Goal: Transaction & Acquisition: Purchase product/service

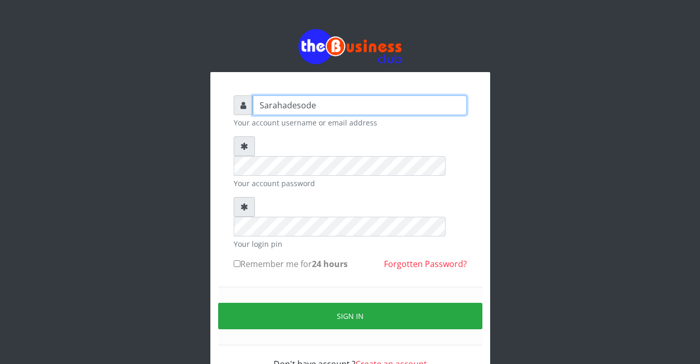
click at [313, 109] on input "Sarahadesode" at bounding box center [360, 105] width 214 height 20
type input "S"
type input "Sarahadesode"
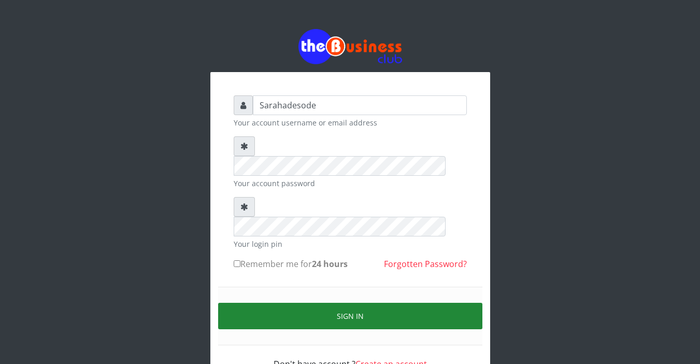
click at [348, 303] on button "Sign in" at bounding box center [350, 316] width 264 height 26
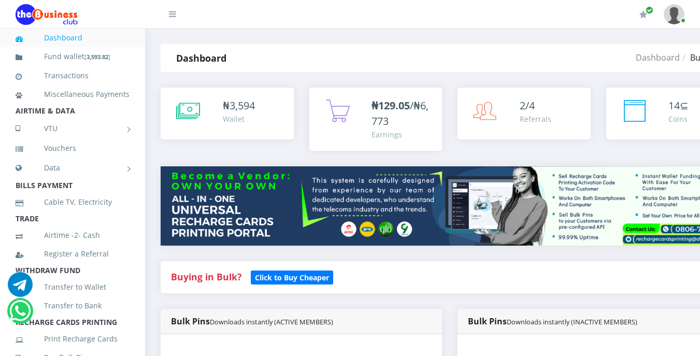
click at [492, 293] on div "Buying in Bulk?   Click to Buy Cheaper" at bounding box center [450, 277] width 579 height 32
click at [459, 276] on h4 "Buying in Bulk?   Click to Buy Cheaper" at bounding box center [450, 277] width 558 height 11
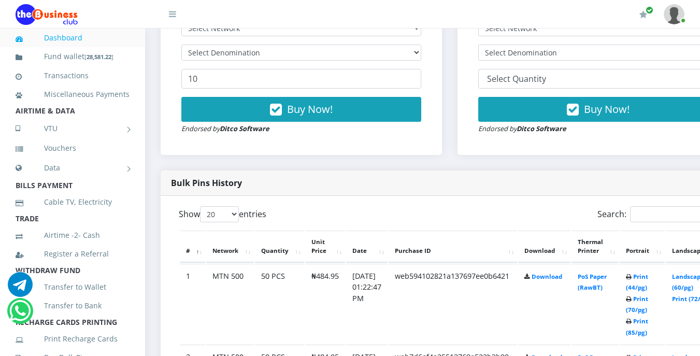
scroll to position [394, 0]
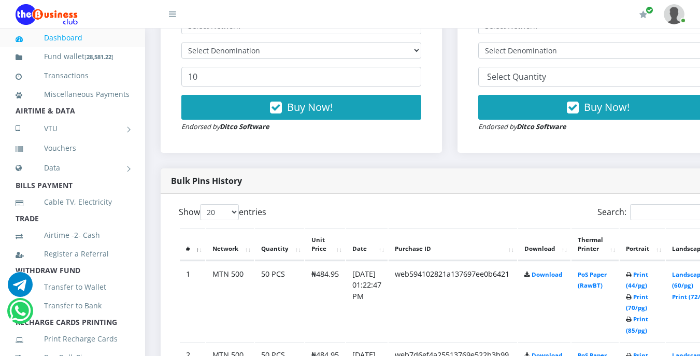
click at [77, 193] on li "BILLS PAYMENT" at bounding box center [72, 185] width 145 height 15
click at [73, 193] on li "BILLS PAYMENT" at bounding box center [72, 185] width 145 height 15
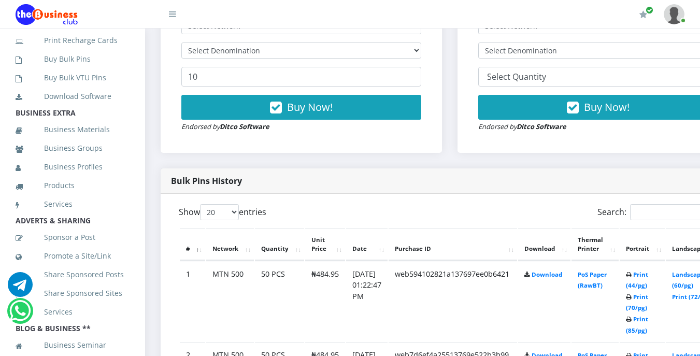
scroll to position [311, 0]
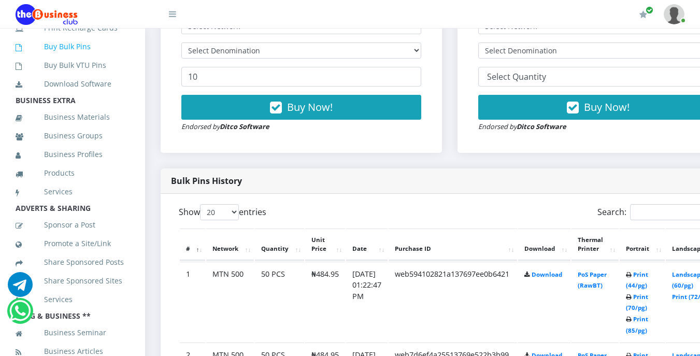
click at [78, 59] on link "Buy Bulk Pins" at bounding box center [73, 47] width 114 height 24
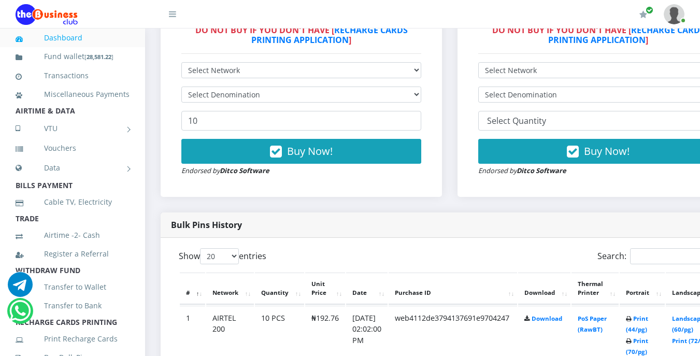
scroll to position [353, 0]
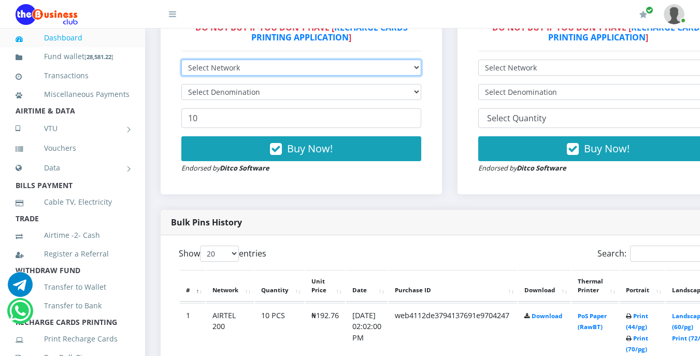
click at [268, 67] on select "Select Network MTN Globacom 9Mobile Airtel" at bounding box center [301, 68] width 240 height 16
